Goal: Task Accomplishment & Management: Manage account settings

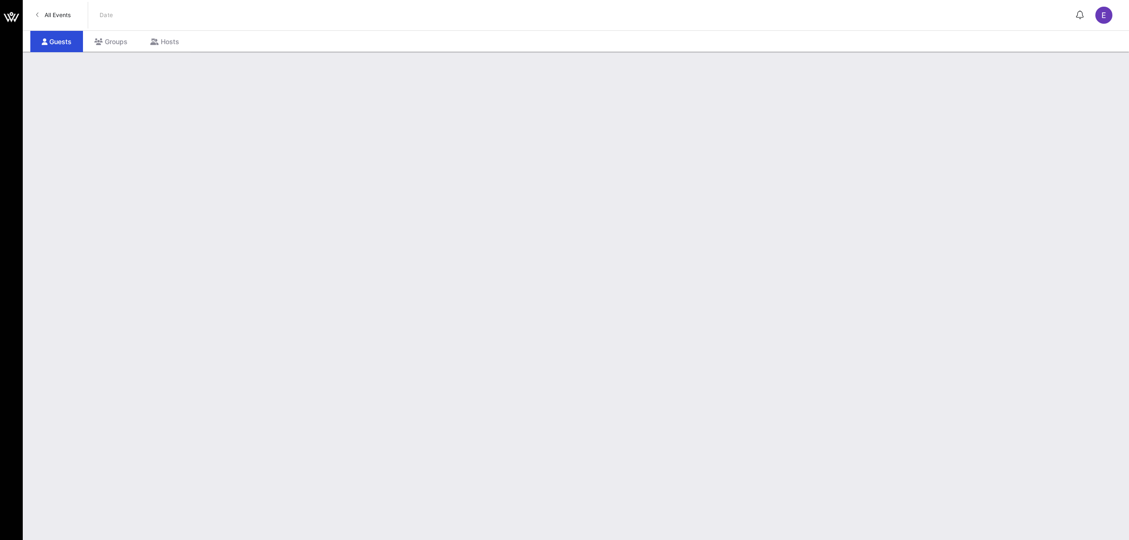
click at [63, 12] on span "All Events" at bounding box center [58, 14] width 26 height 7
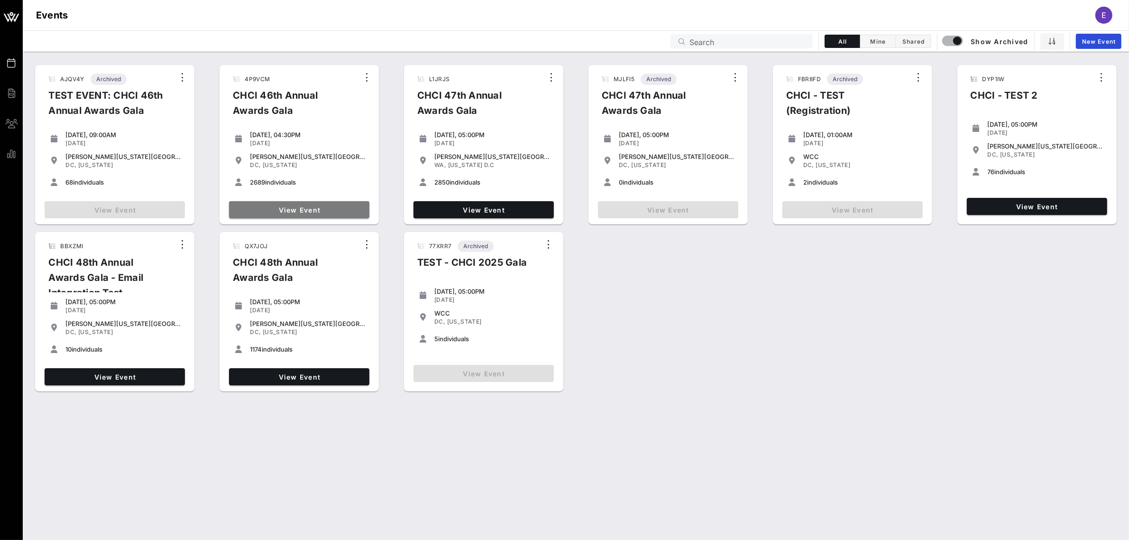
click at [311, 208] on span "View Event" at bounding box center [299, 210] width 133 height 8
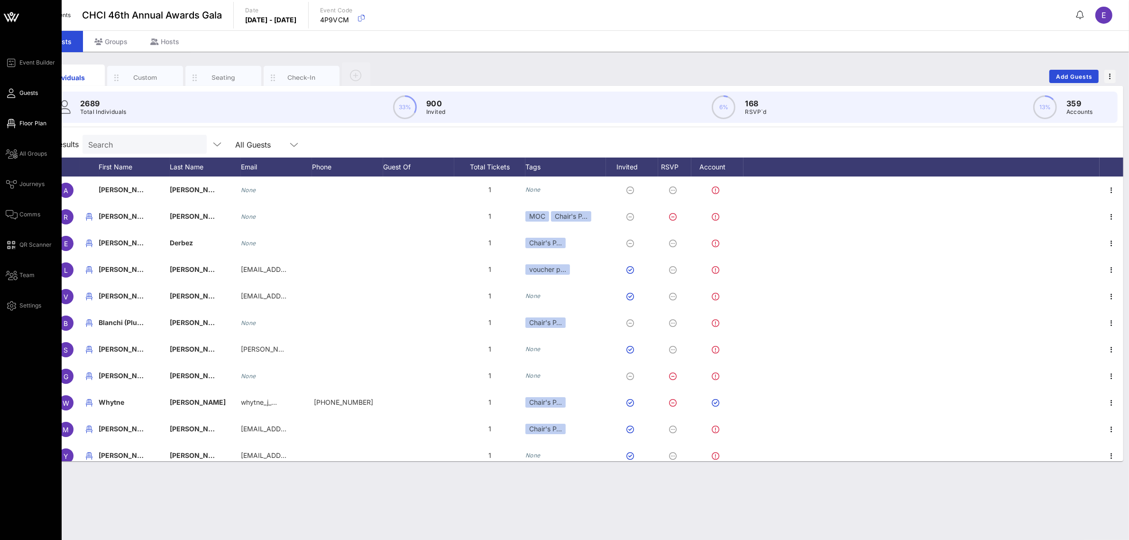
click at [20, 121] on span "Floor Plan" at bounding box center [32, 123] width 27 height 9
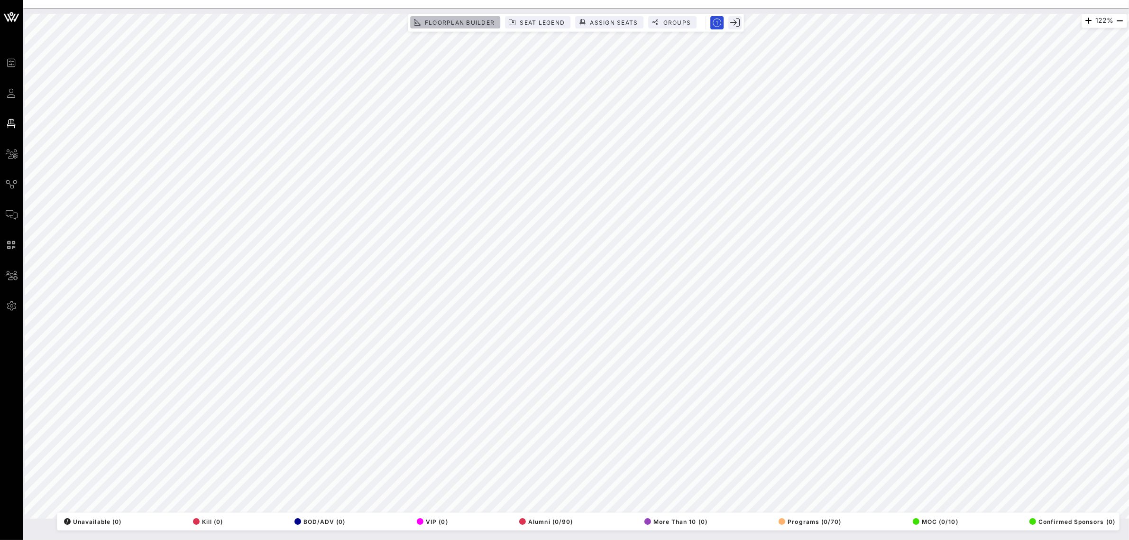
click at [460, 24] on span "Floorplan Builder" at bounding box center [459, 22] width 70 height 7
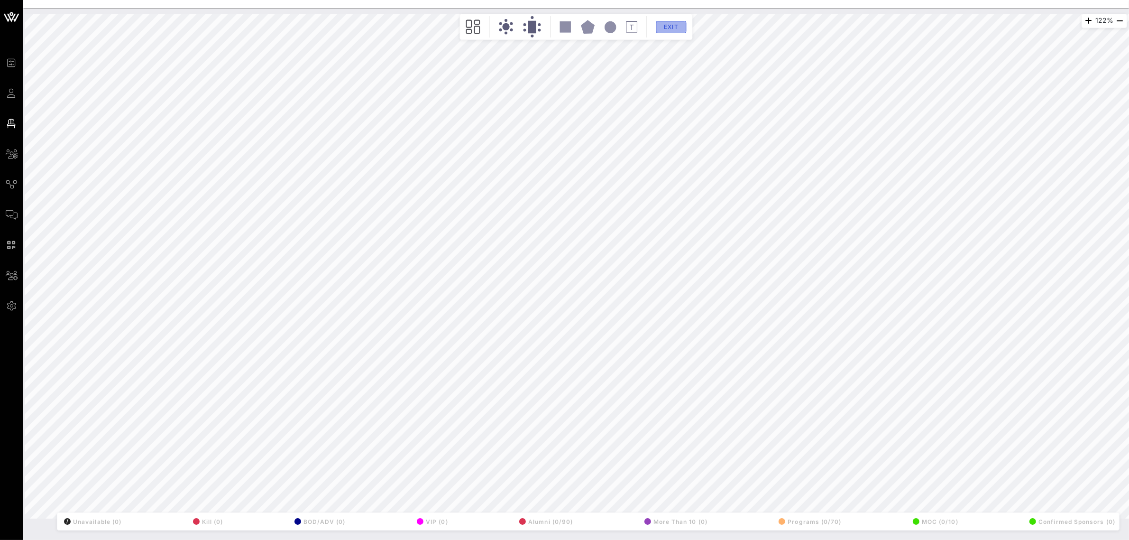
click at [672, 29] on span "Exit" at bounding box center [671, 26] width 18 height 7
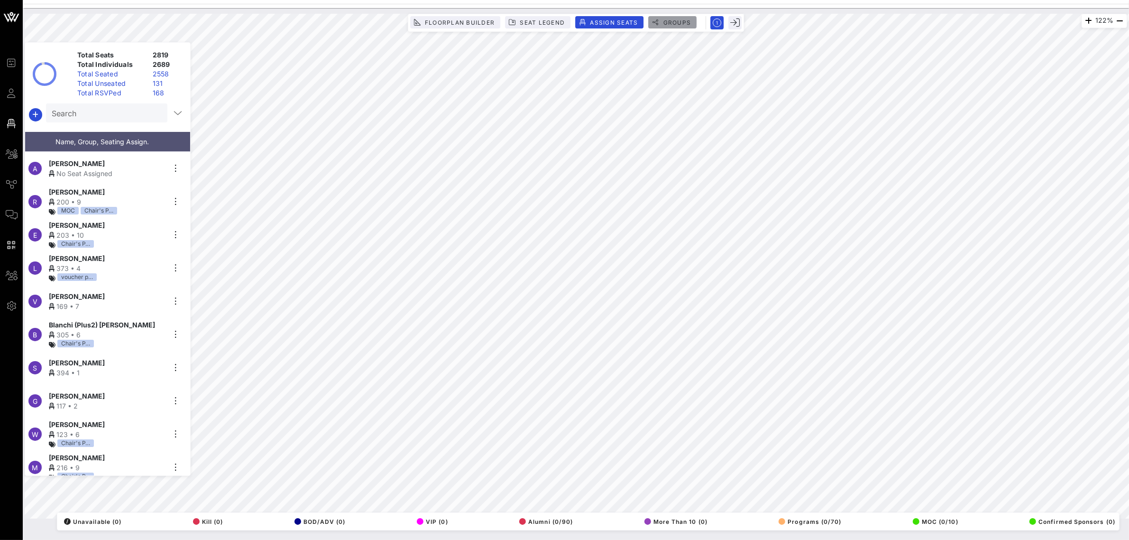
click at [676, 24] on span "Groups" at bounding box center [676, 22] width 28 height 7
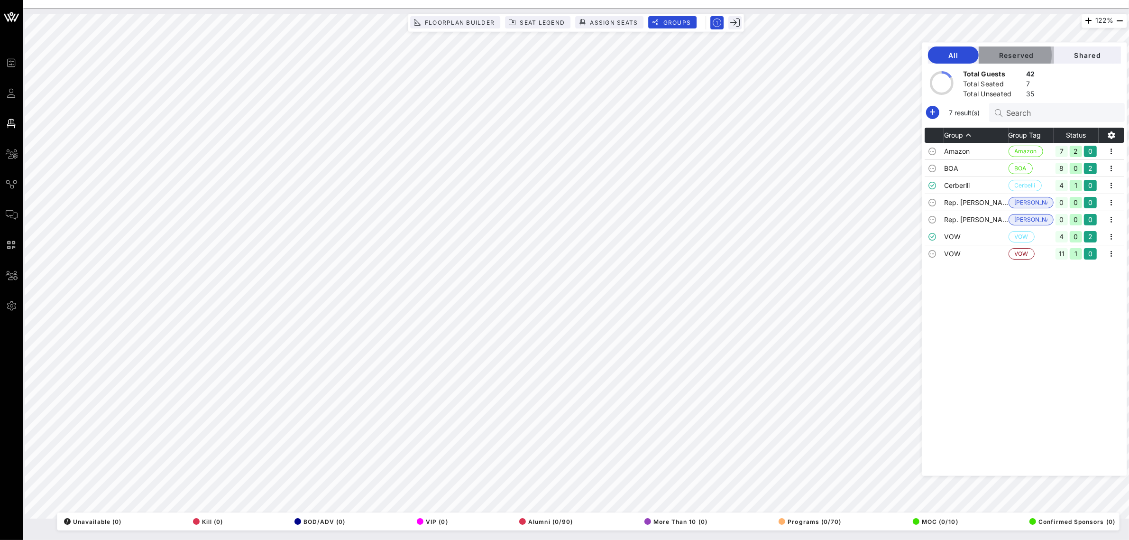
click at [1026, 55] on span "Reserved" at bounding box center [1016, 55] width 60 height 8
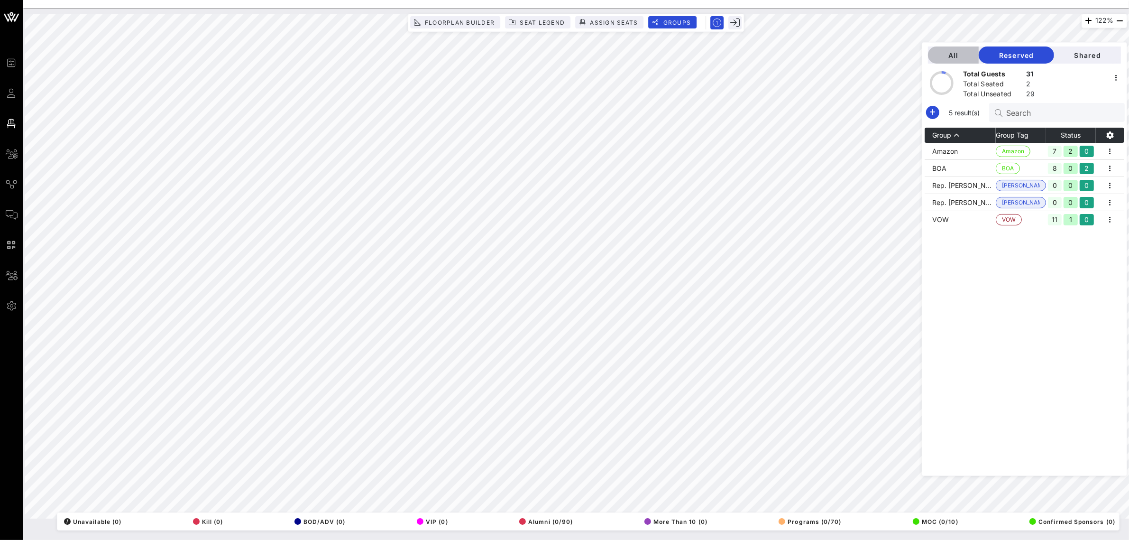
click at [970, 62] on button "All" at bounding box center [953, 54] width 51 height 17
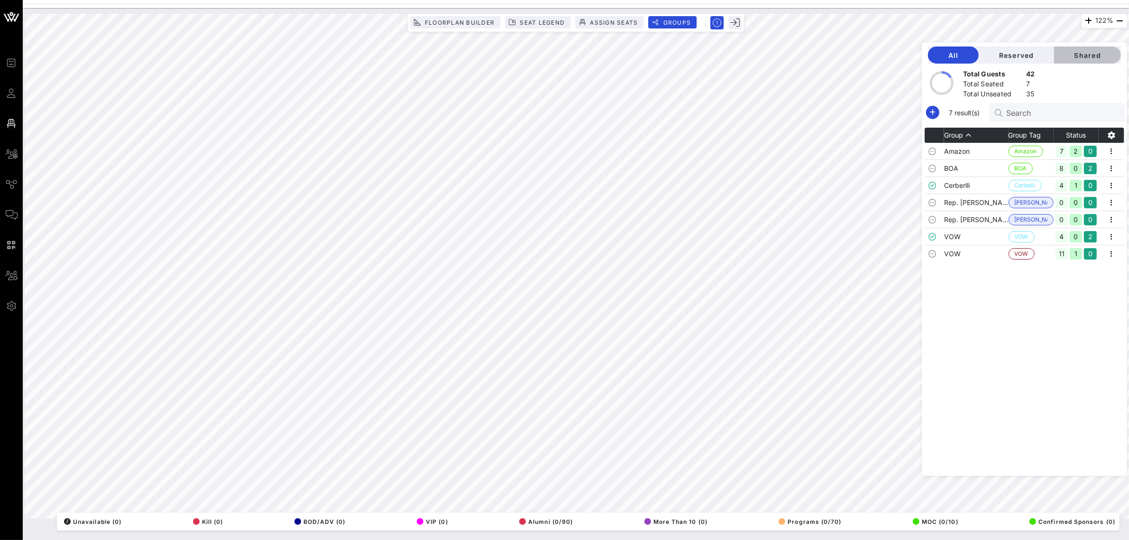
click at [1093, 57] on span "Shared" at bounding box center [1088, 55] width 52 height 8
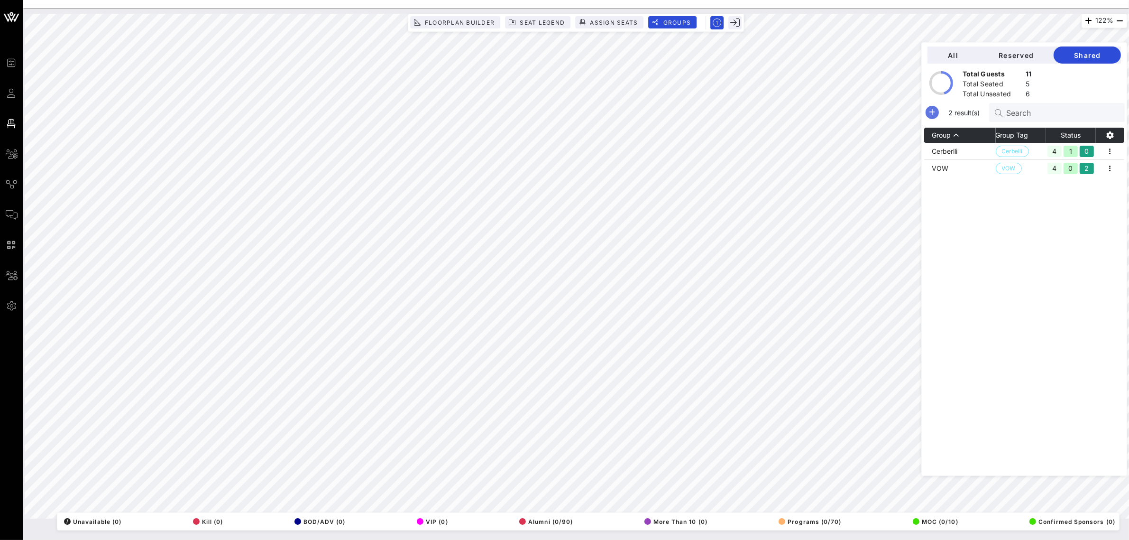
click at [938, 112] on icon "button" at bounding box center [931, 112] width 11 height 11
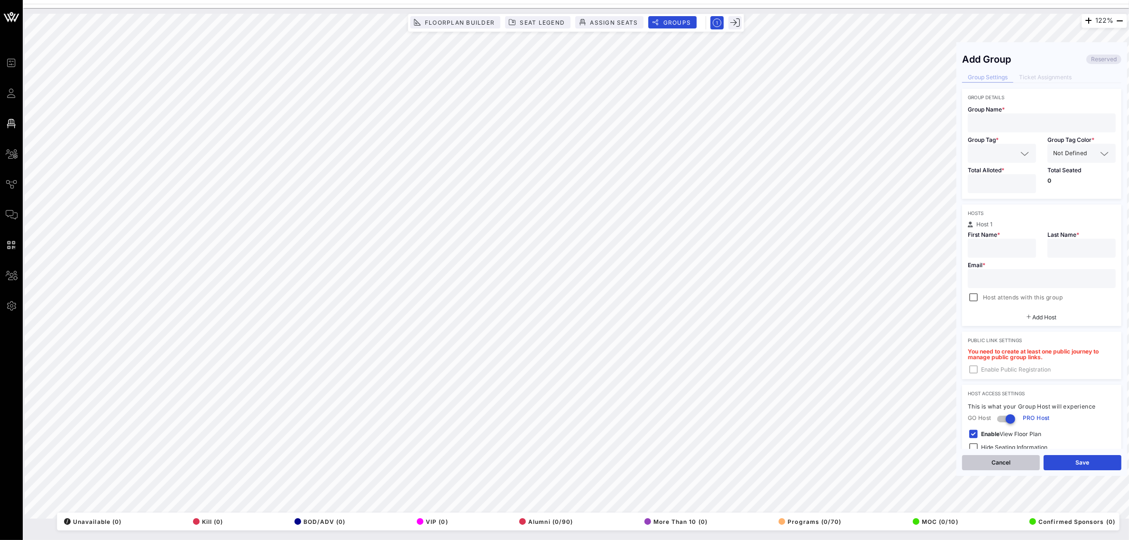
click at [1007, 461] on button "Cancel" at bounding box center [1001, 462] width 78 height 15
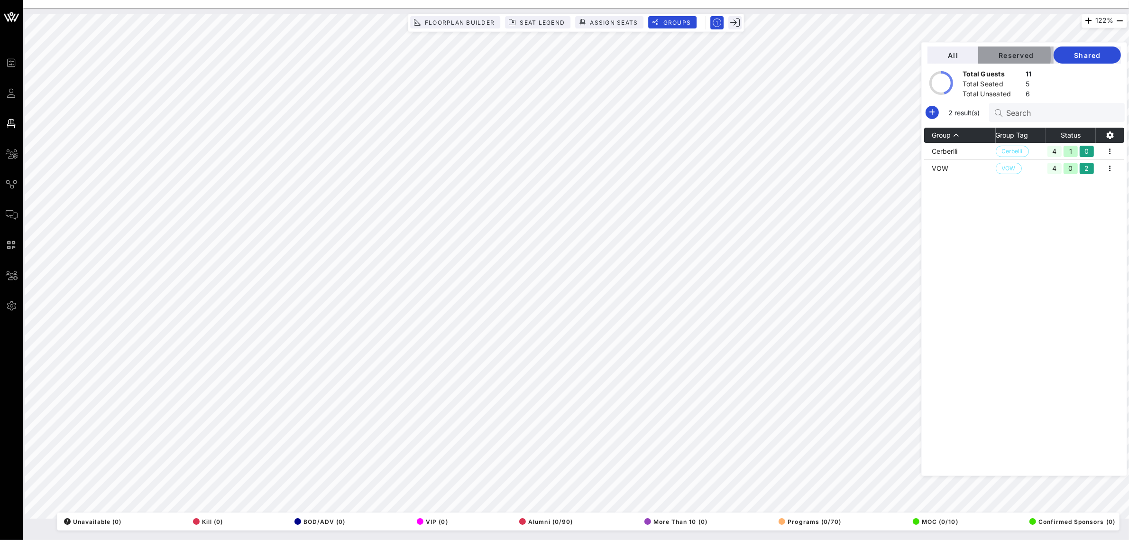
click at [1029, 53] on span "Reserved" at bounding box center [1016, 55] width 60 height 8
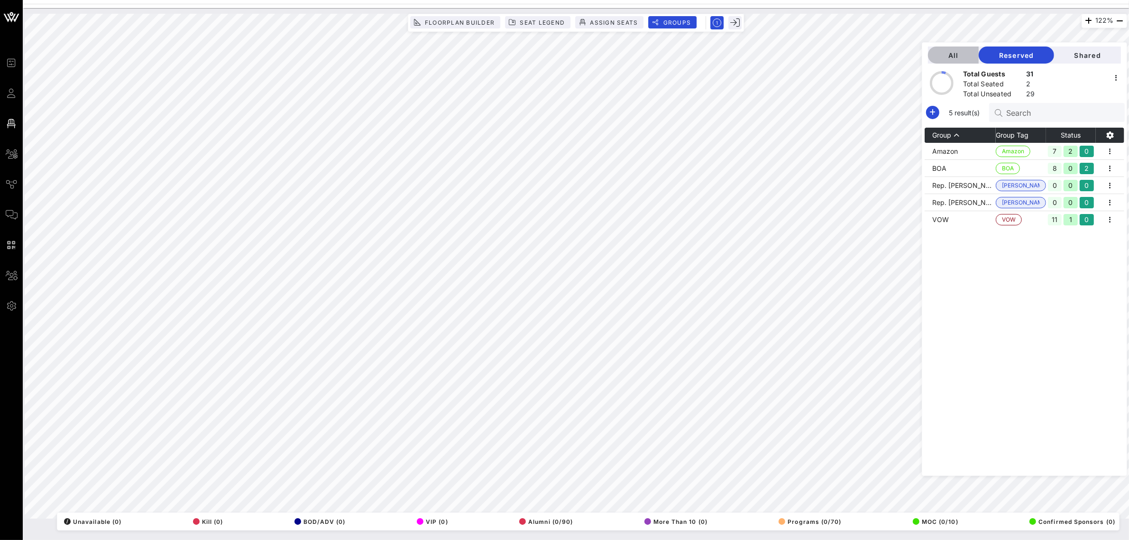
click at [971, 54] on span "All" at bounding box center [953, 55] width 36 height 8
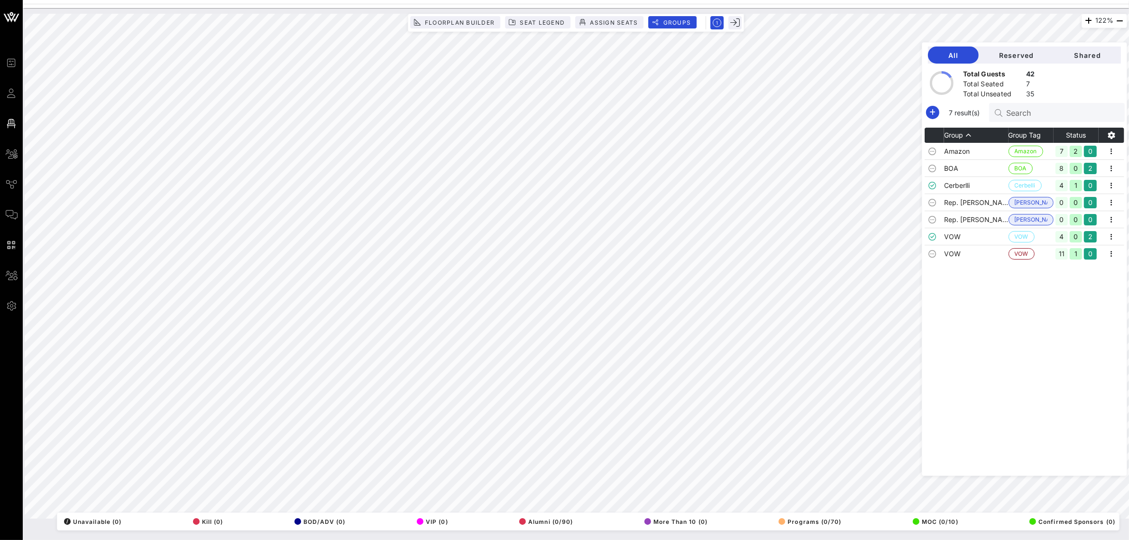
click at [973, 136] on th "Group" at bounding box center [976, 135] width 64 height 15
click at [1112, 134] on icon "button" at bounding box center [1111, 134] width 11 height 11
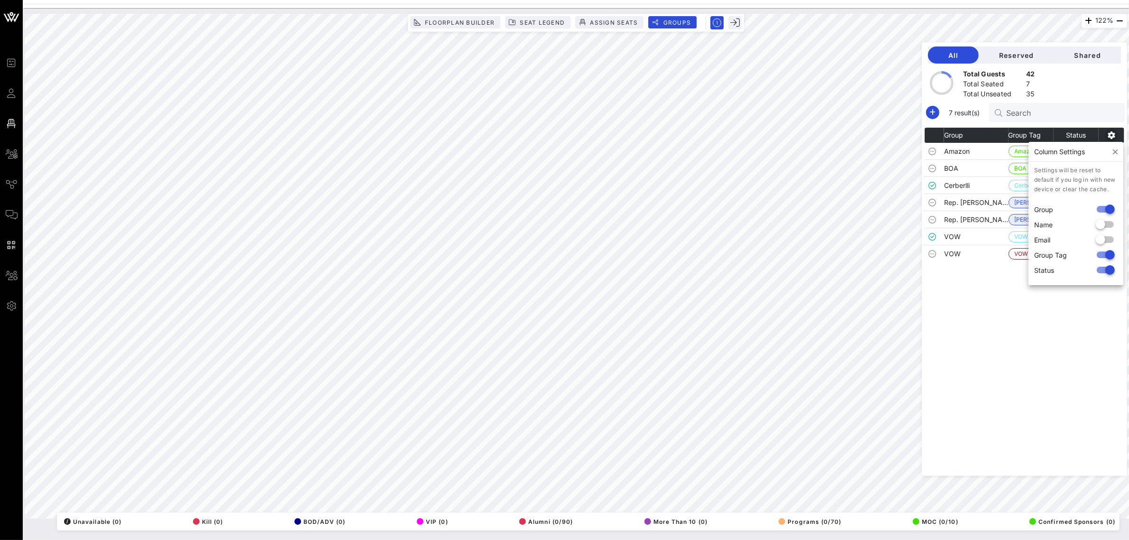
click at [1113, 133] on icon "button" at bounding box center [1111, 134] width 11 height 11
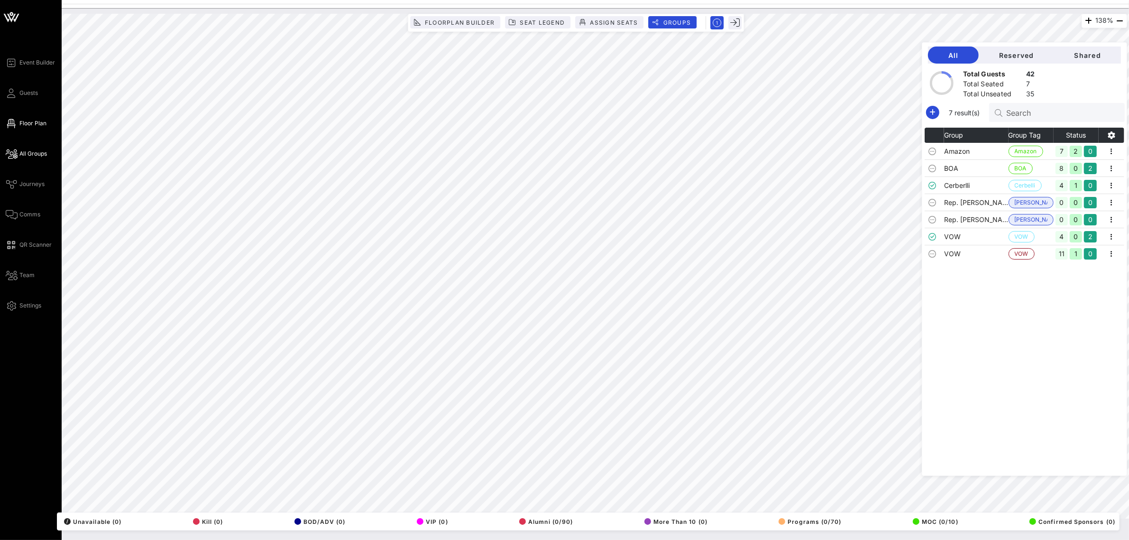
click at [35, 152] on span "All Groups" at bounding box center [32, 153] width 27 height 9
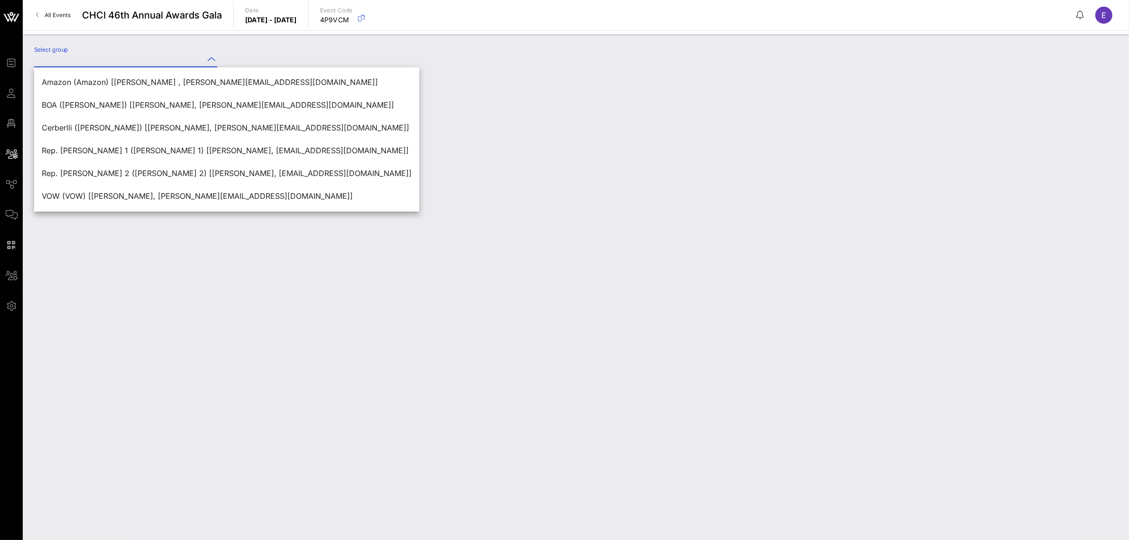
click at [202, 60] on input "Select group" at bounding box center [119, 59] width 170 height 15
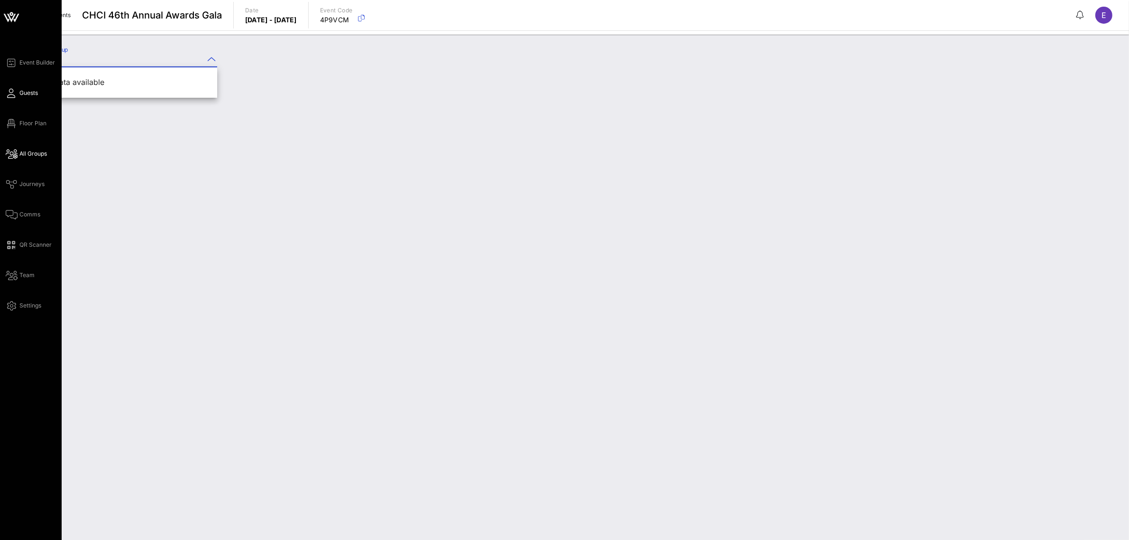
type input "state"
click at [30, 95] on span "Guests" at bounding box center [28, 93] width 18 height 9
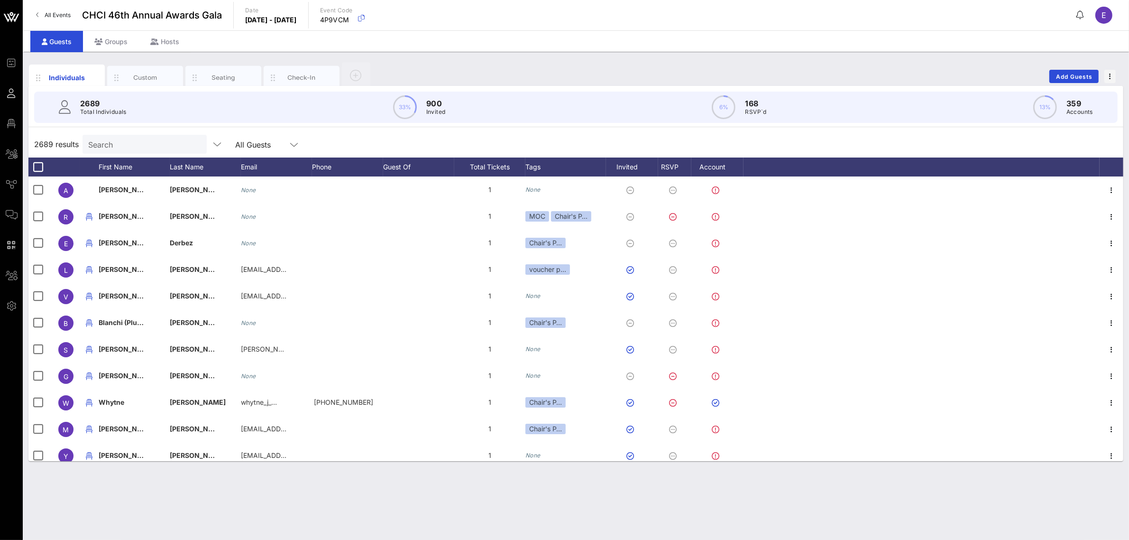
click at [129, 142] on input "Search" at bounding box center [143, 144] width 111 height 12
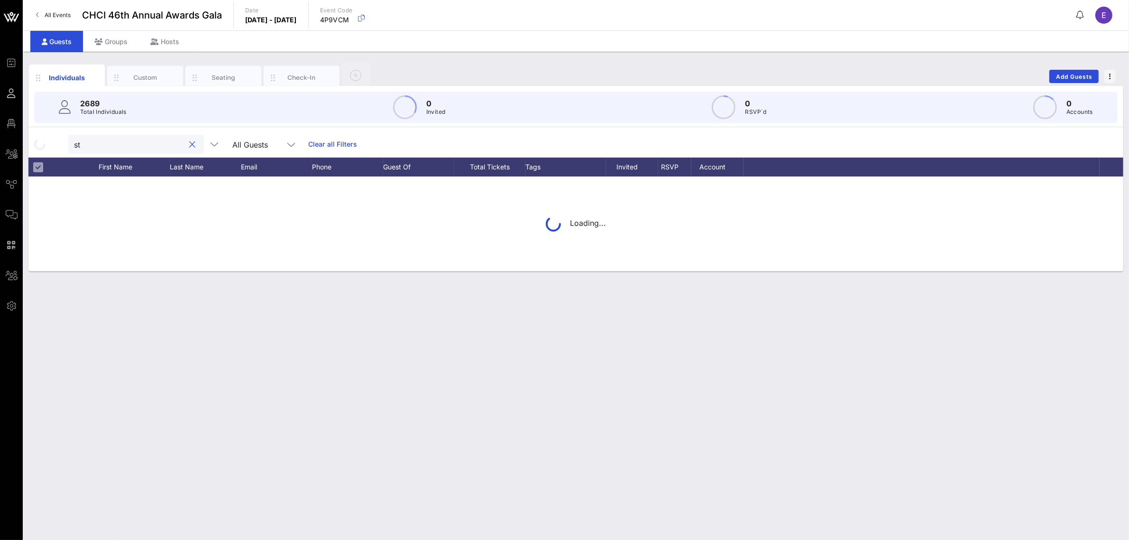
type input "s"
